Goal: Information Seeking & Learning: Learn about a topic

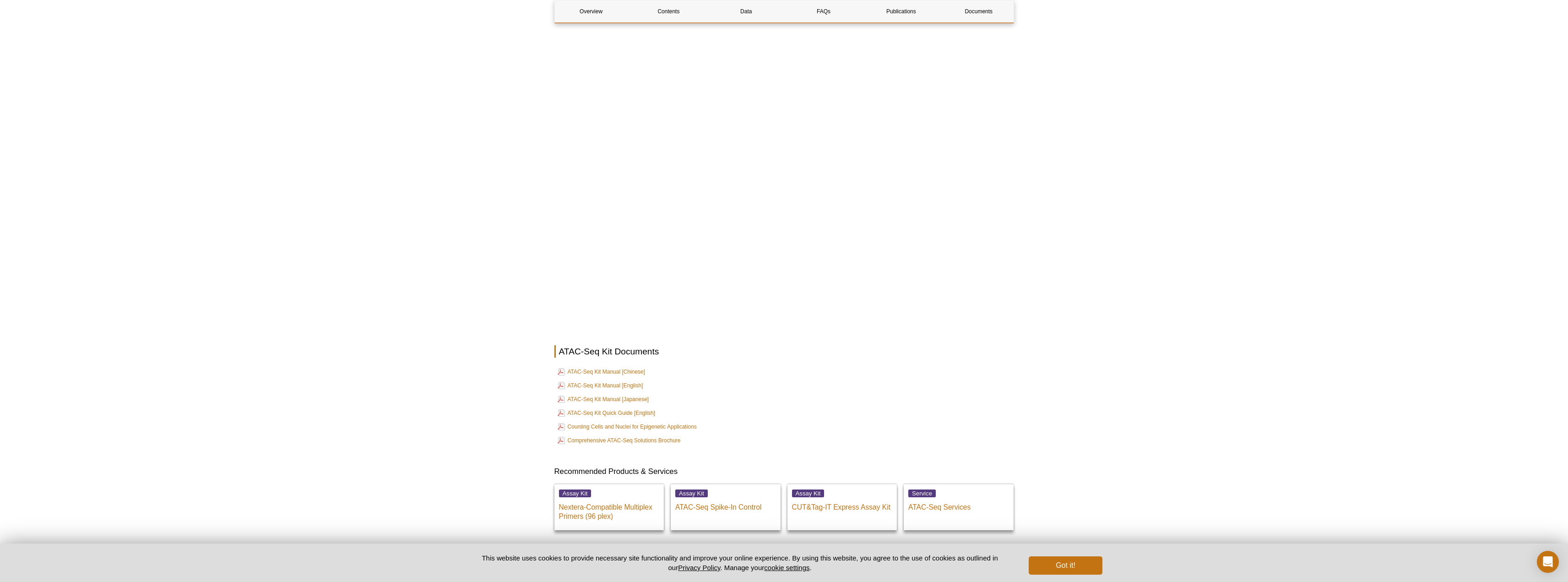
scroll to position [2197, 0]
click at [589, 379] on link "ATAC-Seq Kit Manual [English]" at bounding box center [600, 384] width 86 height 11
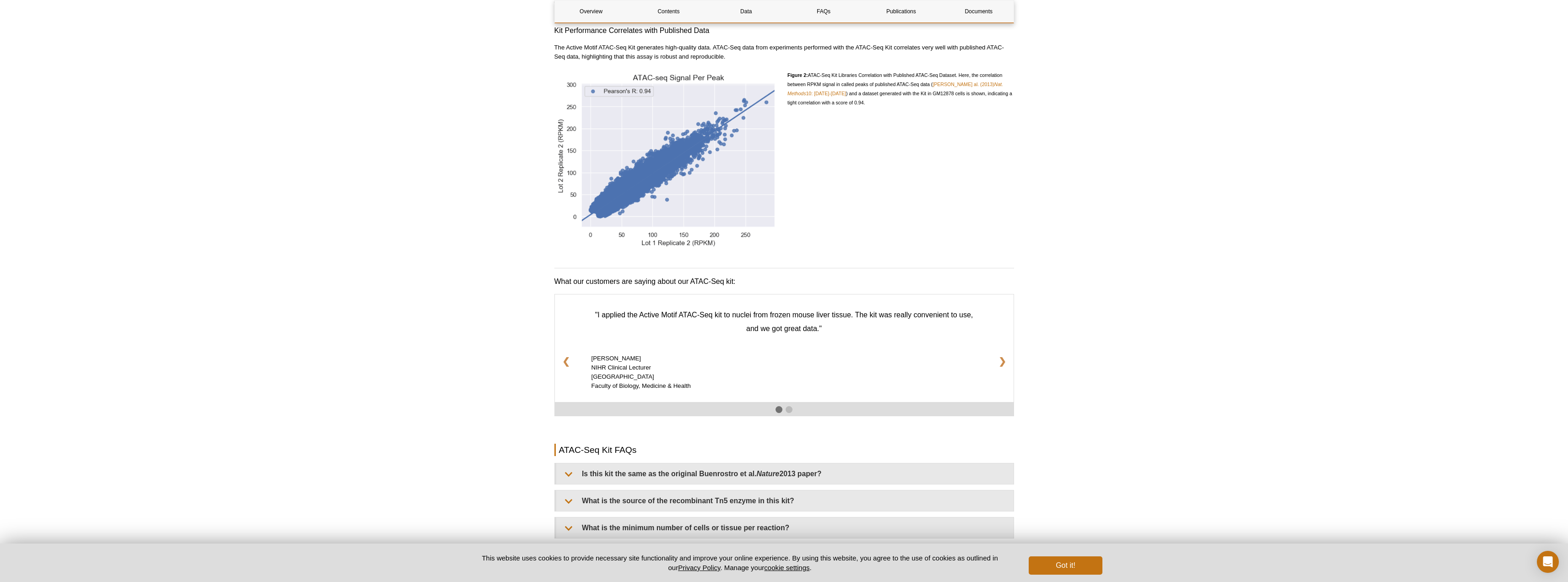
scroll to position [1373, 0]
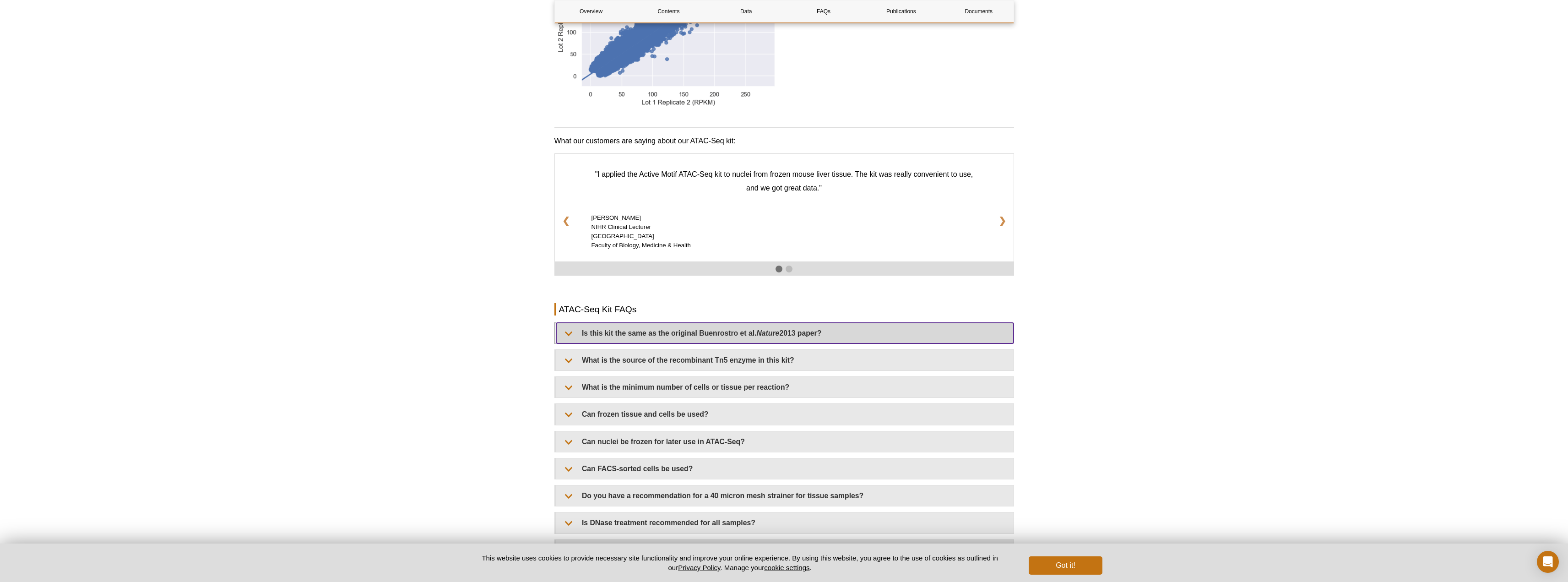
click at [624, 323] on summary "Is this kit the same as the original Buenrostro et al. Nature 2013 paper?" at bounding box center [785, 332] width 458 height 20
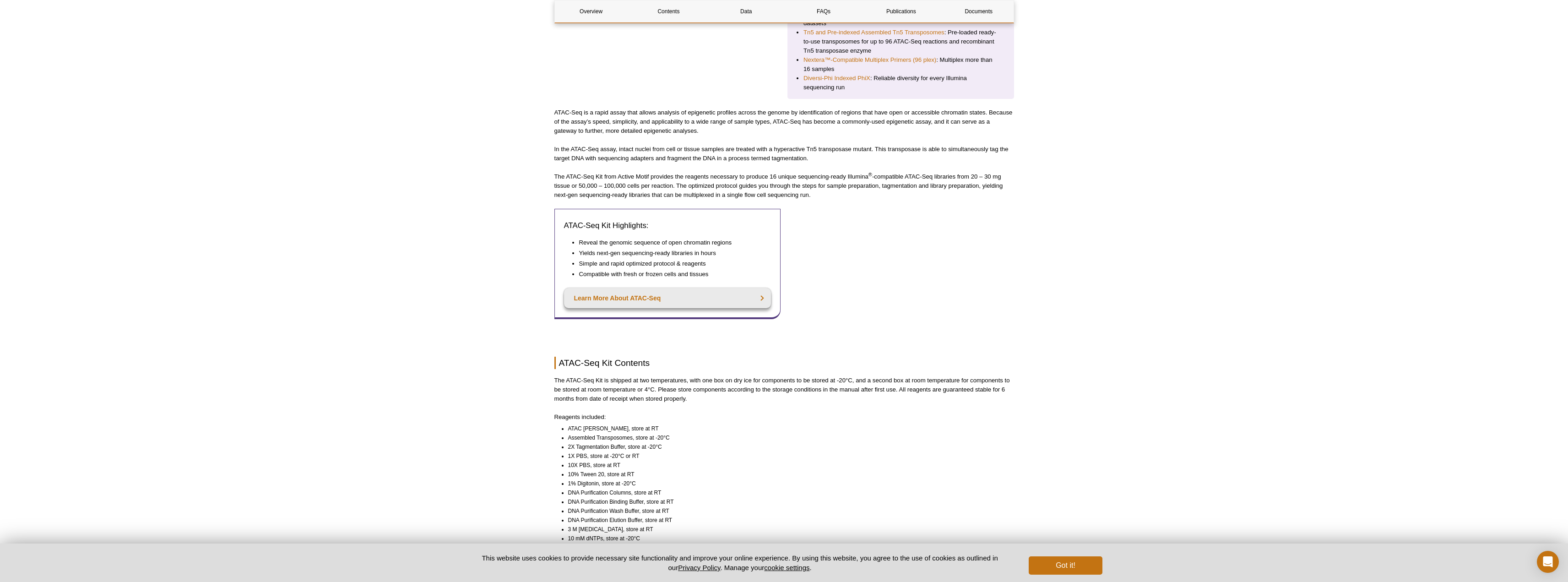
scroll to position [320, 0]
click at [659, 287] on link "Learn More About ATAC-Seq" at bounding box center [667, 297] width 207 height 20
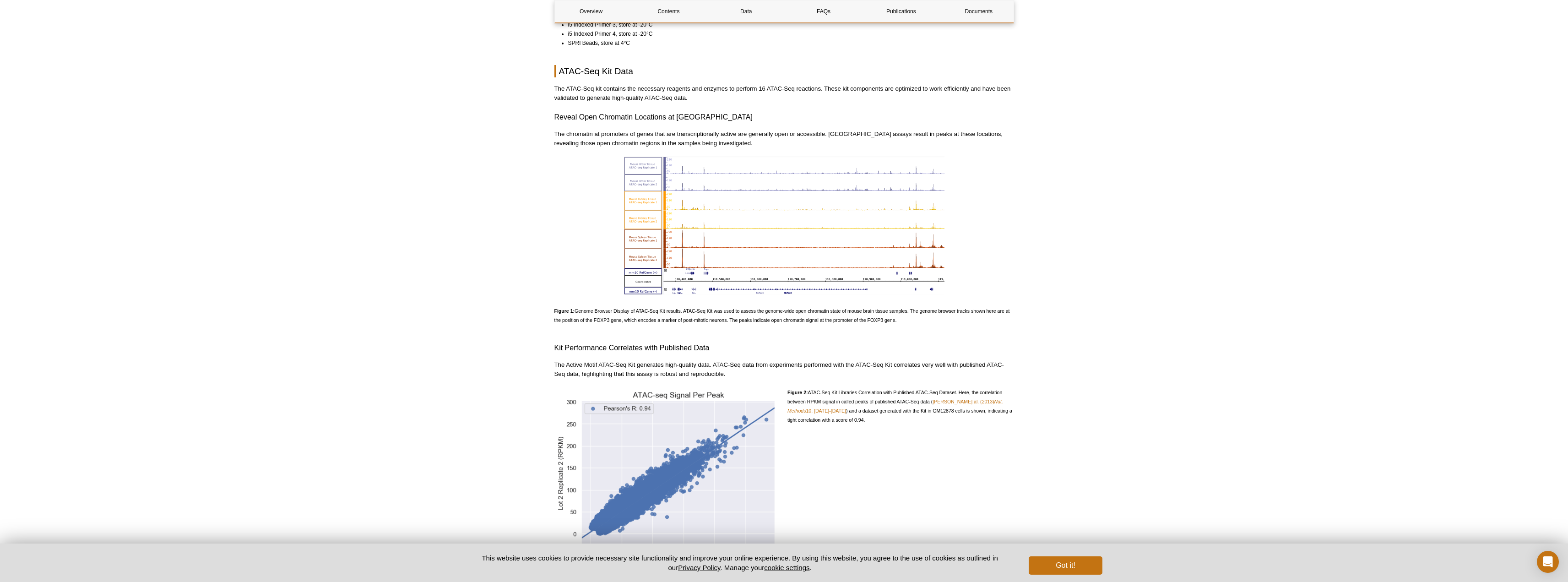
scroll to position [928, 0]
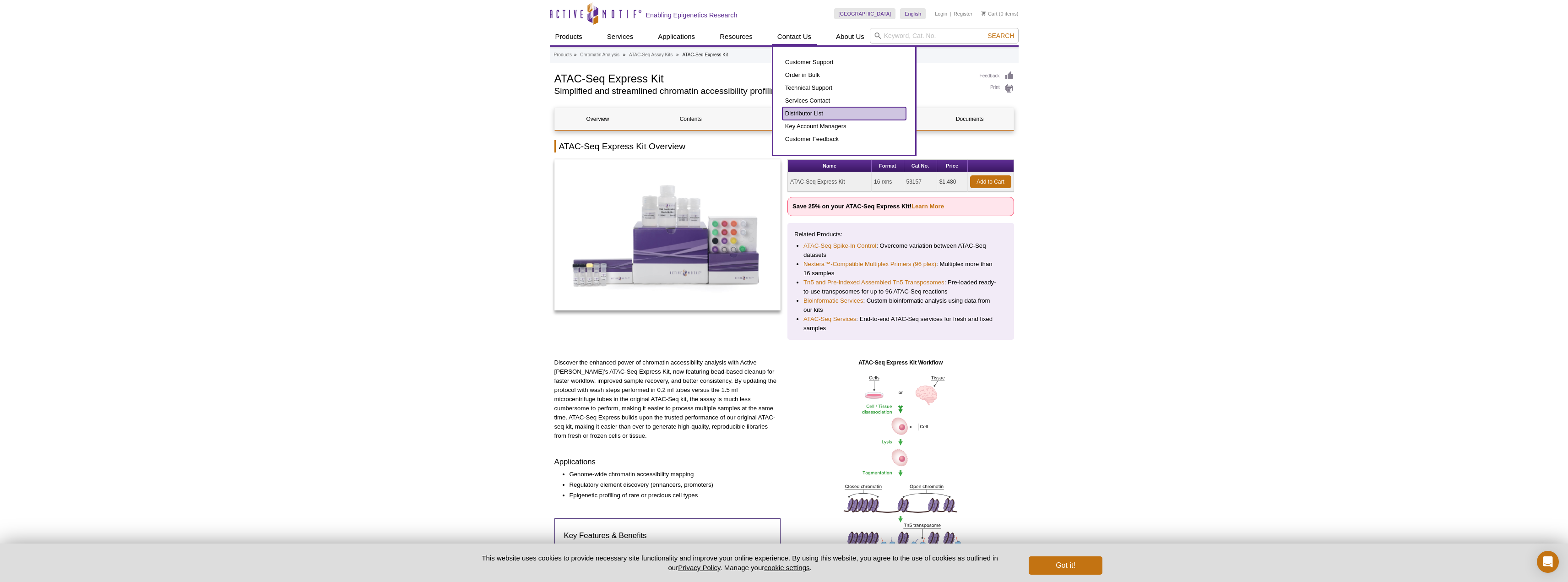
click at [808, 112] on link "Distributor List" at bounding box center [845, 113] width 124 height 13
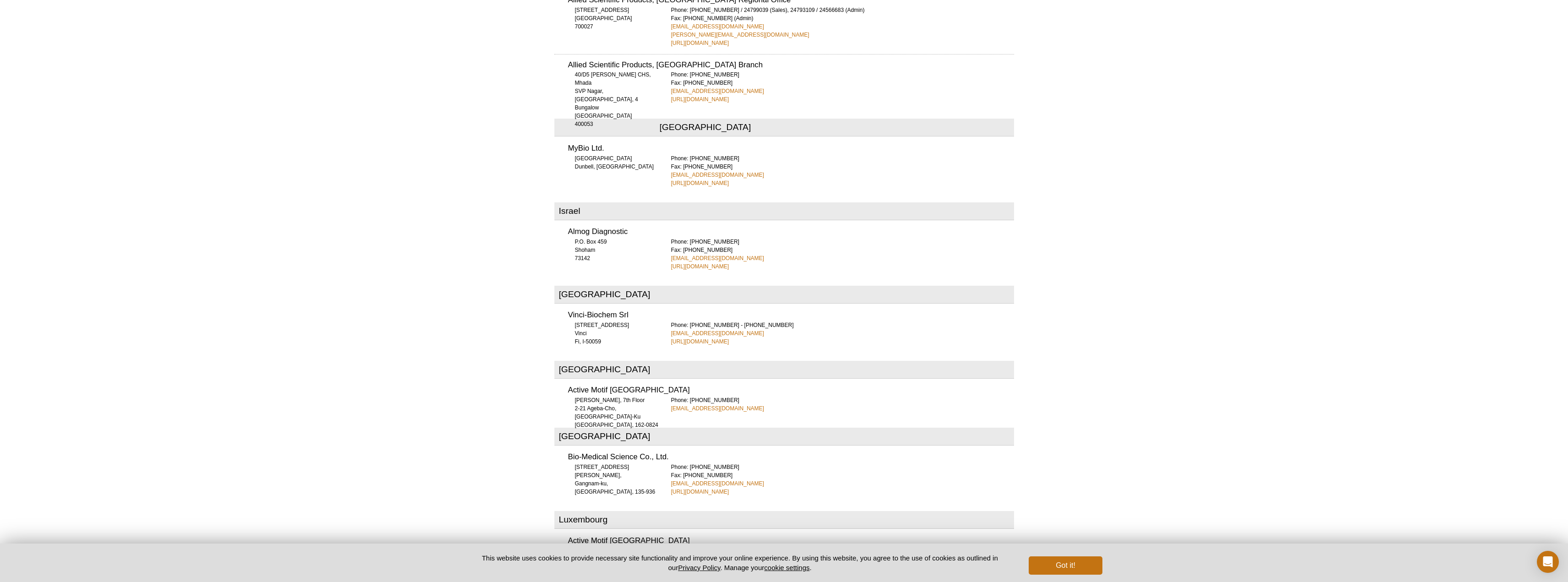
scroll to position [1922, 0]
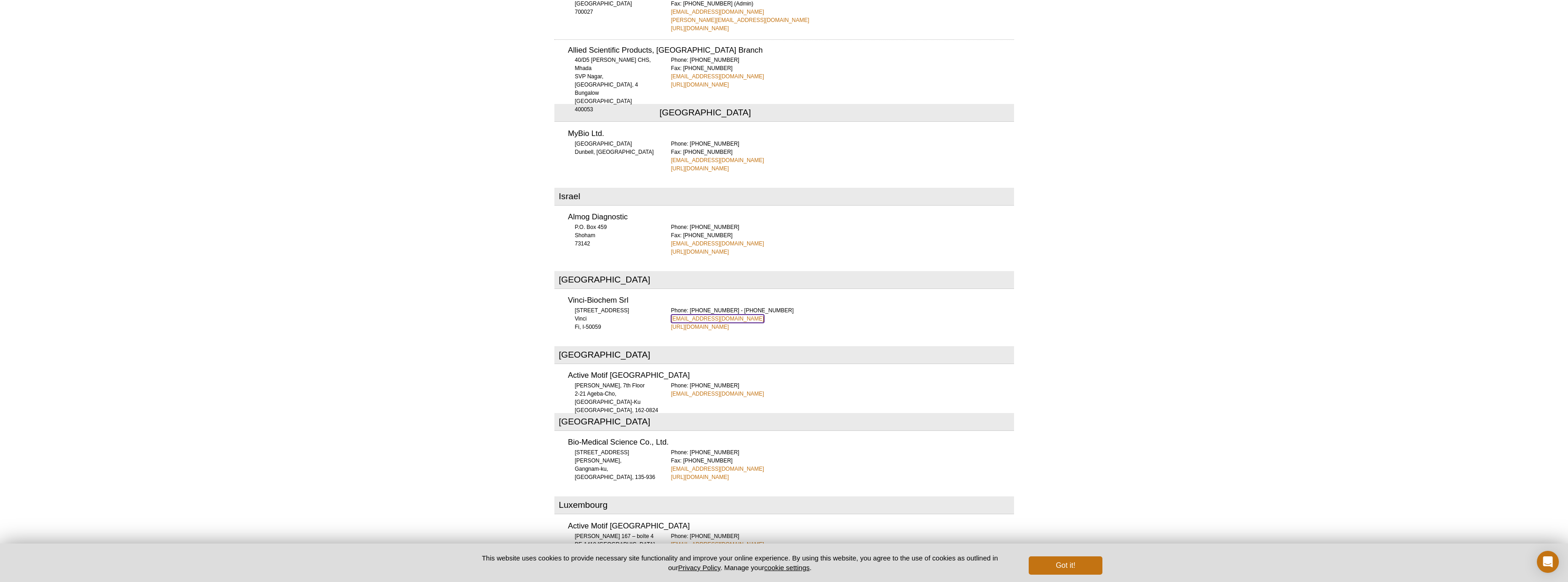
click at [695, 314] on link "vb@vincibiochem.it" at bounding box center [717, 318] width 93 height 8
drag, startPoint x: 732, startPoint y: 274, endPoint x: 666, endPoint y: 274, distance: 66.0
click at [666, 290] on div "Vinci-Biochem Srl Via Ponte di Bagnolo, 10 Vinci Fi, I-50059 Phone: +39 0571 56…" at bounding box center [784, 311] width 460 height 41
copy link "vb@vincibiochem.it"
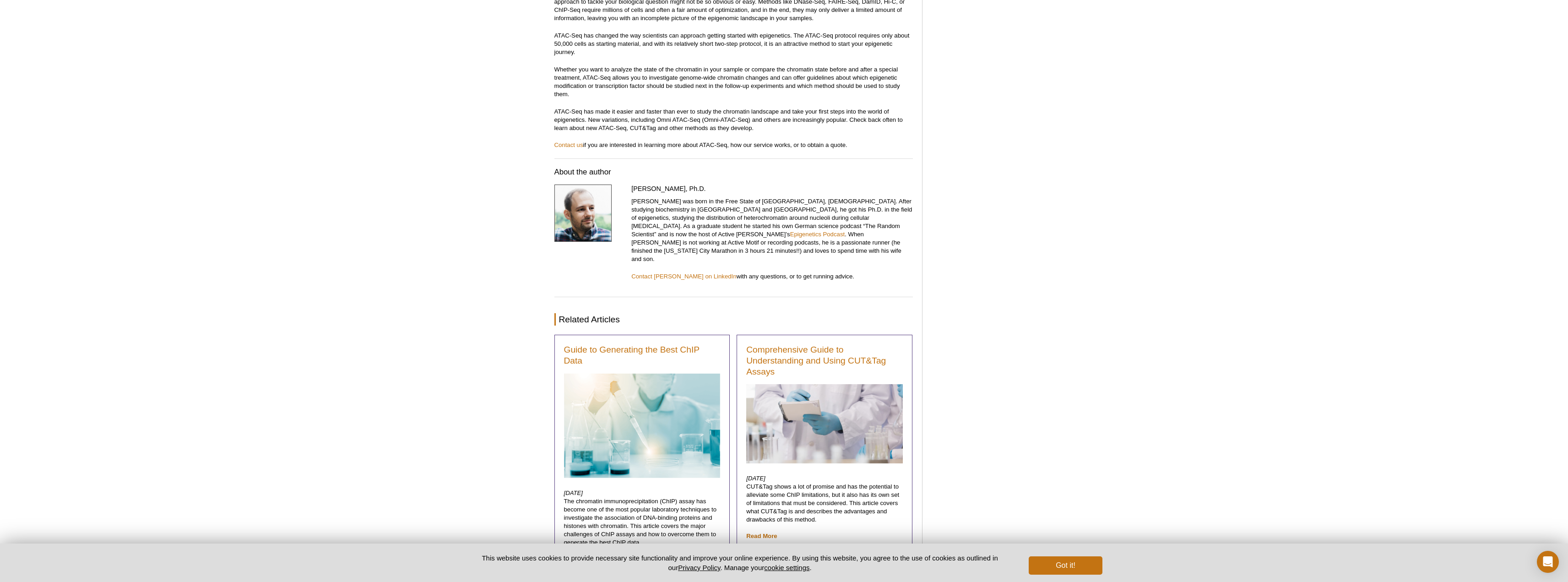
scroll to position [3000, 0]
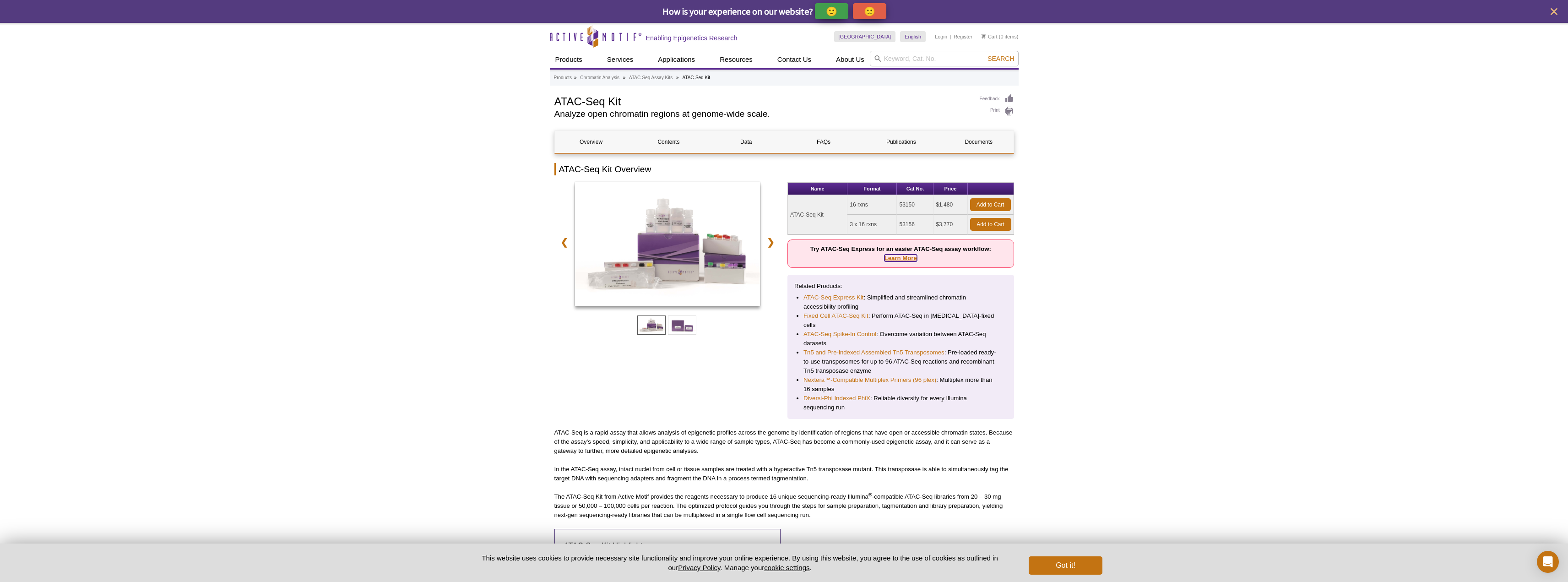
click at [898, 256] on link "Learn More" at bounding box center [901, 258] width 32 height 7
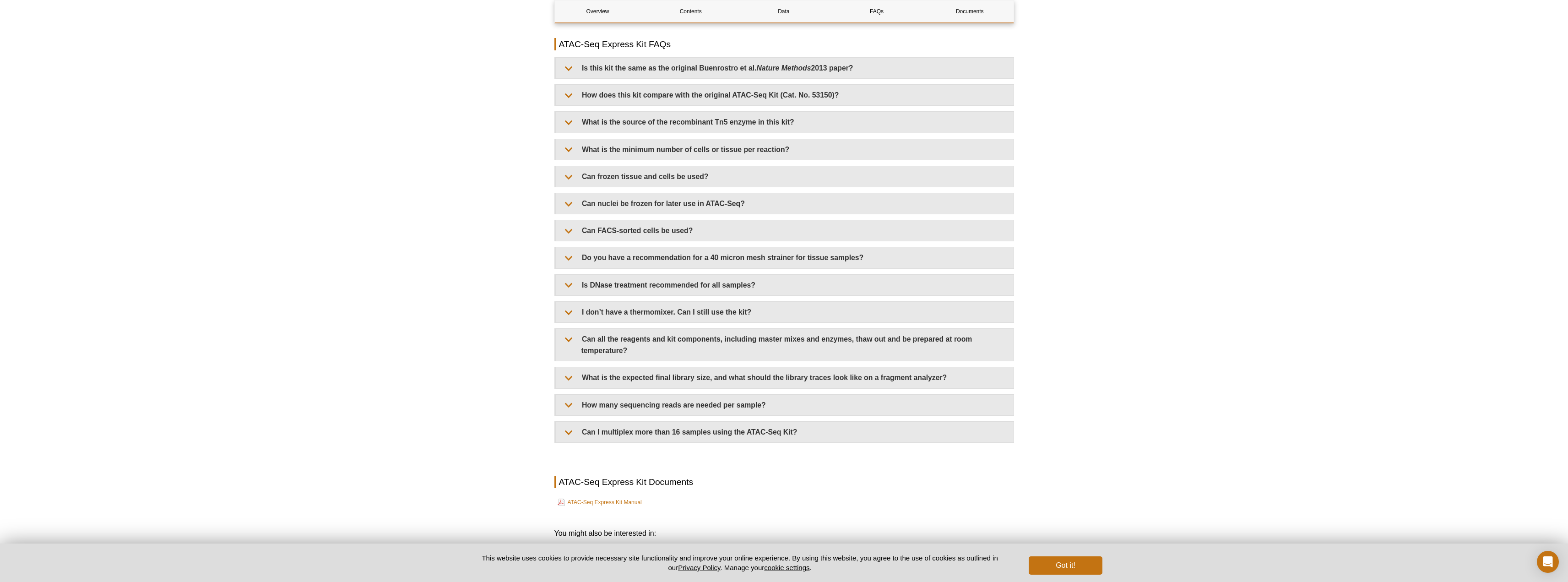
scroll to position [2004, 0]
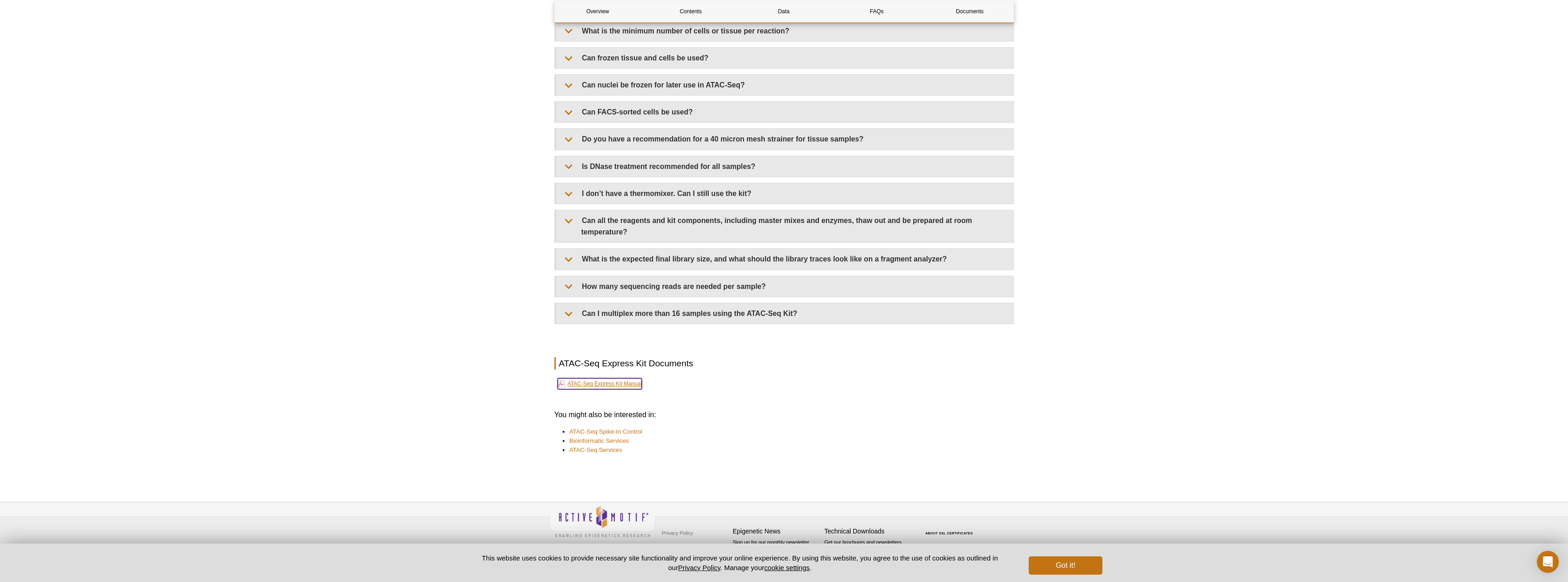
click at [614, 381] on link "ATAC-Seq Express Kit Manual" at bounding box center [600, 383] width 84 height 11
click at [1092, 563] on button "Got it!" at bounding box center [1065, 565] width 73 height 18
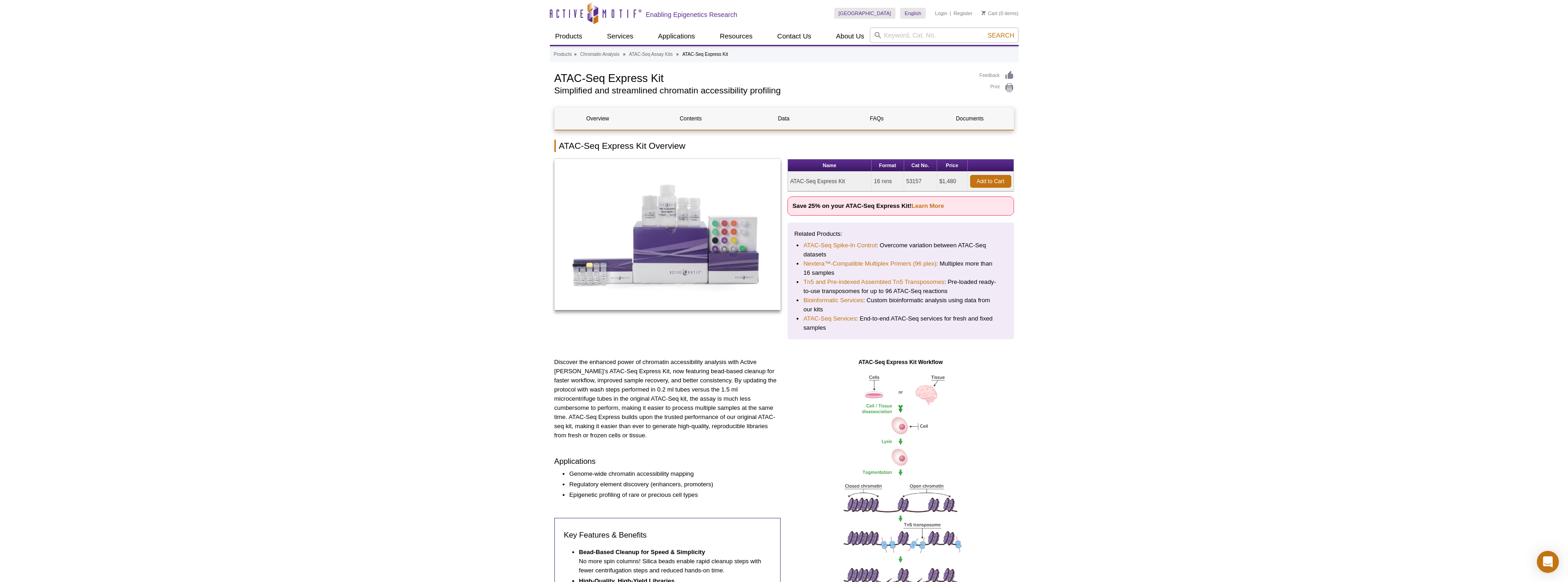
scroll to position [0, 0]
drag, startPoint x: 550, startPoint y: 76, endPoint x: 669, endPoint y: 78, distance: 119.0
drag, startPoint x: 925, startPoint y: 182, endPoint x: 787, endPoint y: 182, distance: 138.0
click at [787, 182] on table "Name Format Cat No. Price ATAC-Seq Express Kit 16 rxns 53157 $1,480 Add to Cart" at bounding box center [901, 176] width 227 height 33
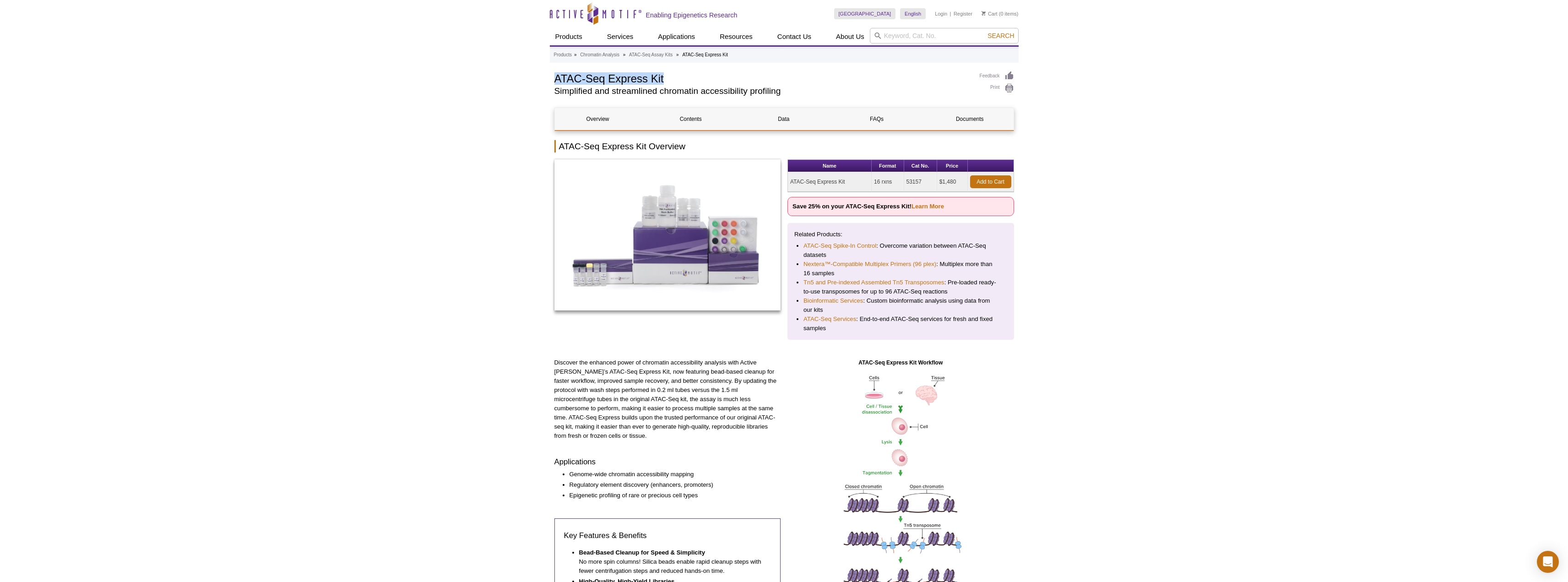
copy tr "ATAC-Seq Express Kit 16 rxns 53157"
drag, startPoint x: 858, startPoint y: 332, endPoint x: 802, endPoint y: 282, distance: 75.1
click at [802, 282] on ul "ATAC-Seq Spike-In Control : Overcome variation between ATAC-Seq datasets Nexter…" at bounding box center [896, 286] width 204 height 91
click at [956, 298] on li "Bioinformatic Services : Custom bioinformatic analysis using data from our kits" at bounding box center [901, 305] width 195 height 18
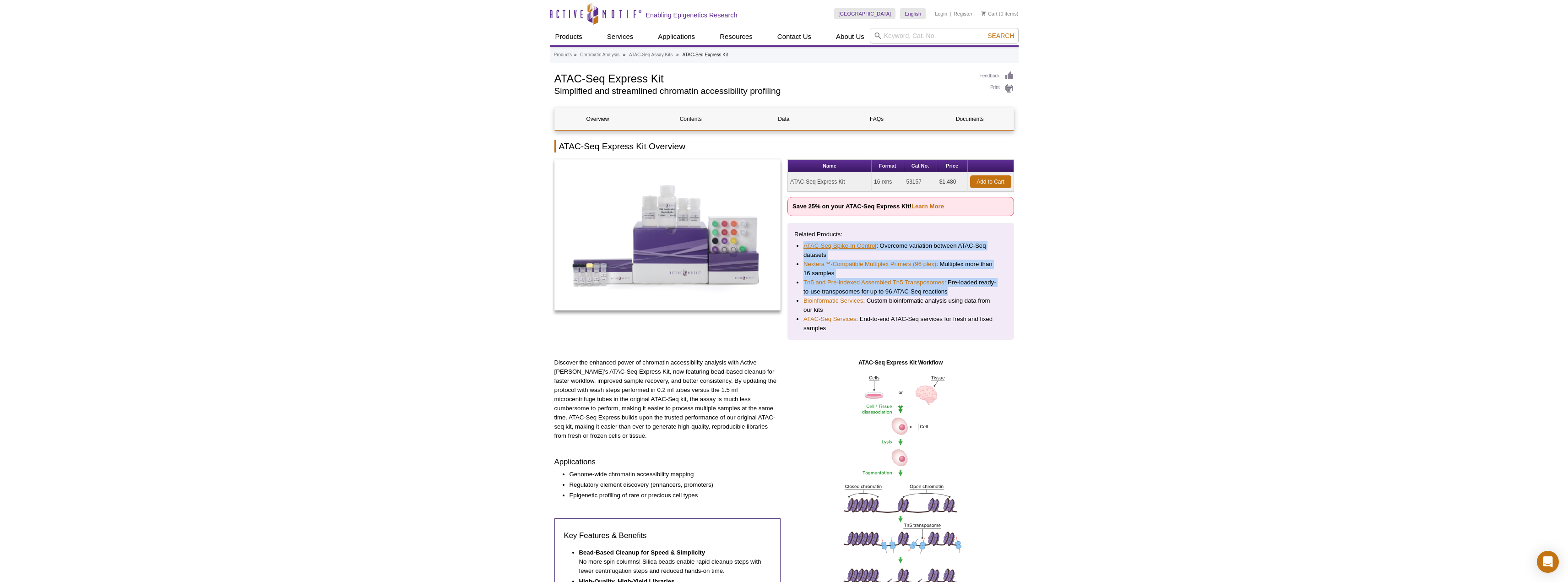
drag, startPoint x: 953, startPoint y: 291, endPoint x: 804, endPoint y: 247, distance: 155.4
click at [804, 247] on ul "ATAC-Seq Spike-In Control : Overcome variation between ATAC-Seq datasets Nexter…" at bounding box center [896, 286] width 204 height 91
copy ul "ATAC-Seq Spike-In Control : Overcome variation between ATAC-Seq datasets Nexter…"
